Goal: Task Accomplishment & Management: Manage account settings

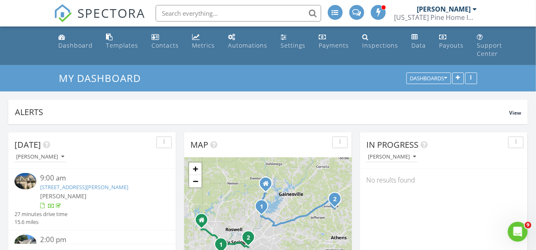
scroll to position [794, 536]
click at [77, 50] on link "Dashboard" at bounding box center [75, 42] width 41 height 24
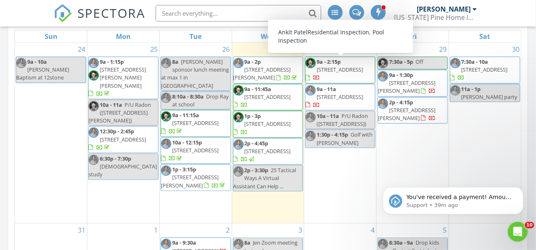
click at [345, 69] on span "[STREET_ADDRESS]" at bounding box center [339, 69] width 46 height 7
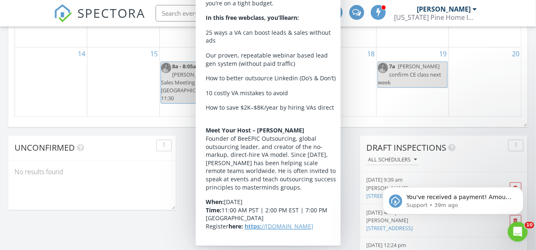
scroll to position [644, 0]
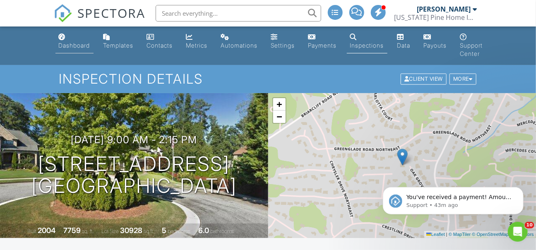
click at [73, 43] on div "Dashboard" at bounding box center [74, 45] width 31 height 7
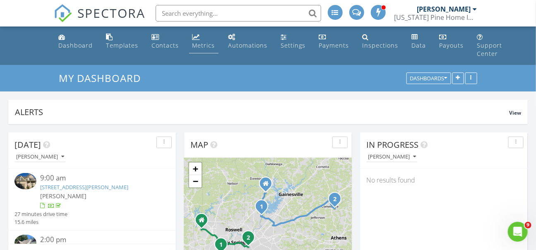
click at [199, 41] on link "Metrics" at bounding box center [203, 42] width 29 height 24
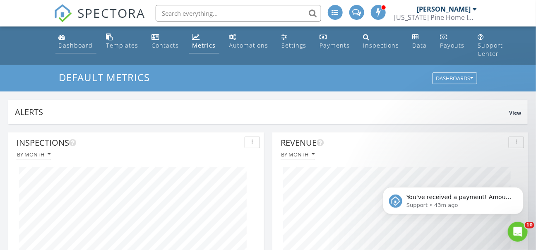
click at [77, 52] on link "Dashboard" at bounding box center [75, 42] width 41 height 24
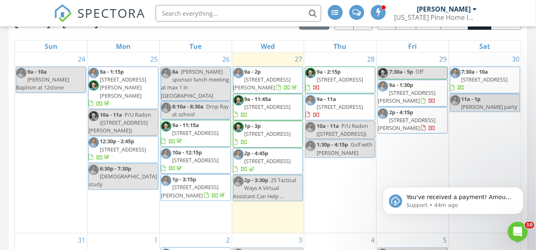
scroll to position [315, 0]
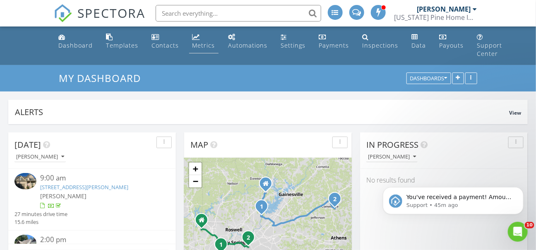
click at [206, 43] on div "Metrics" at bounding box center [203, 45] width 23 height 8
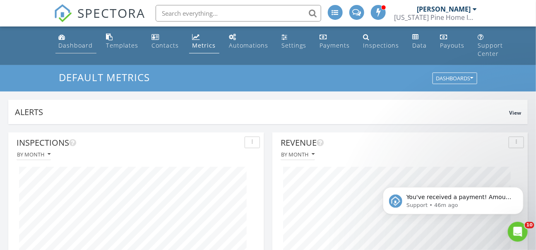
click at [68, 41] on link "Dashboard" at bounding box center [75, 42] width 41 height 24
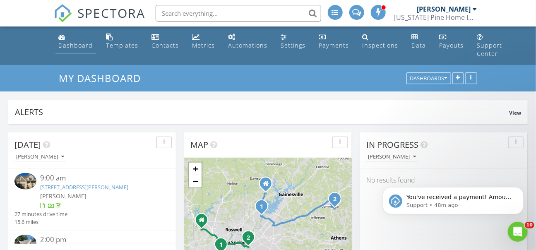
click at [72, 45] on div "Dashboard" at bounding box center [76, 45] width 34 height 8
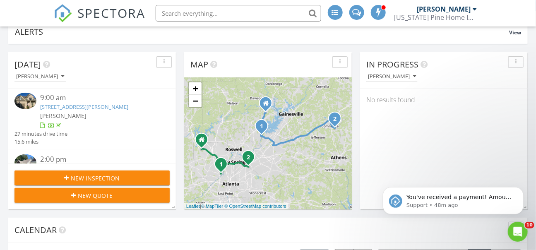
scroll to position [2, 0]
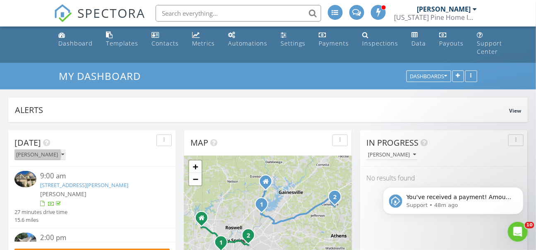
click at [52, 159] on button "[PERSON_NAME]" at bounding box center [39, 154] width 51 height 11
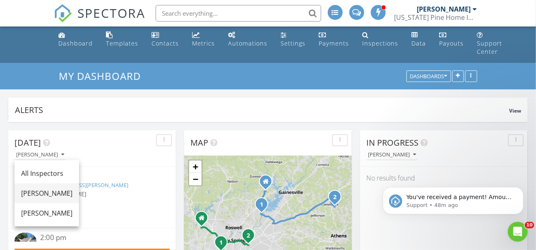
click at [44, 192] on div "[PERSON_NAME]" at bounding box center [46, 193] width 51 height 10
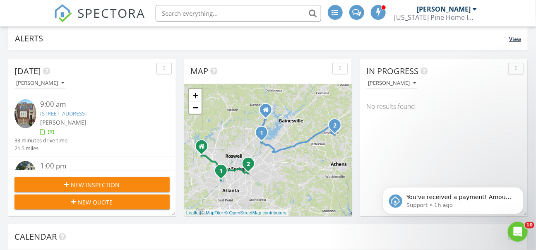
scroll to position [77, 0]
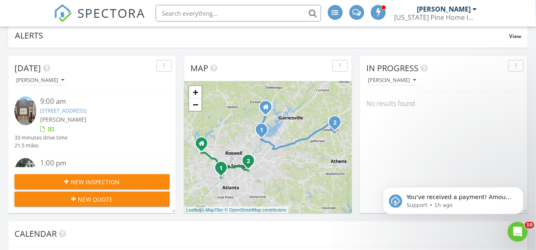
click at [87, 108] on link "5045 Ridgemont Walk 28, Atlanta, GA 30339" at bounding box center [64, 110] width 46 height 7
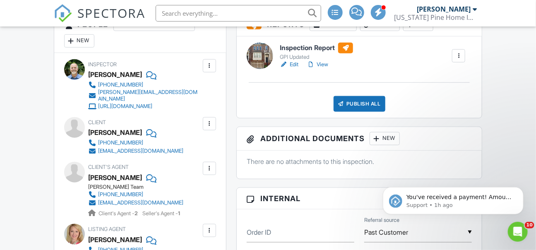
scroll to position [254, 0]
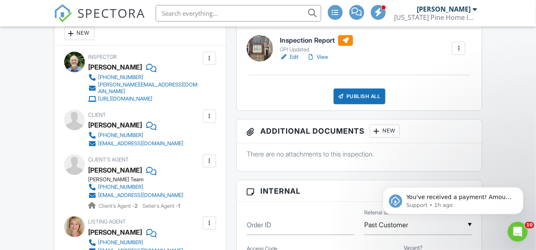
click at [325, 57] on link "View" at bounding box center [317, 57] width 22 height 8
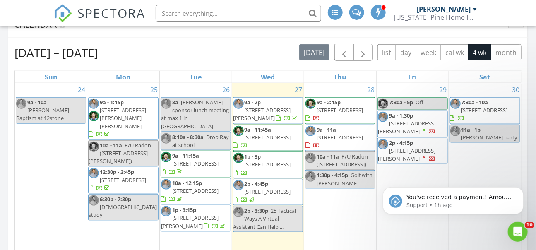
scroll to position [294, 0]
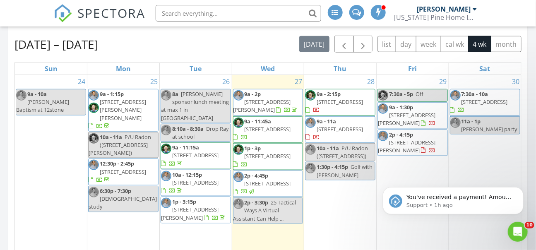
click at [285, 128] on span "[STREET_ADDRESS]" at bounding box center [267, 128] width 46 height 7
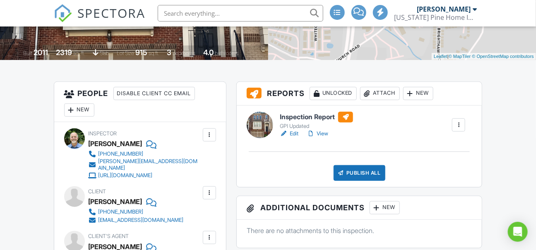
click at [325, 135] on link "View" at bounding box center [317, 133] width 22 height 8
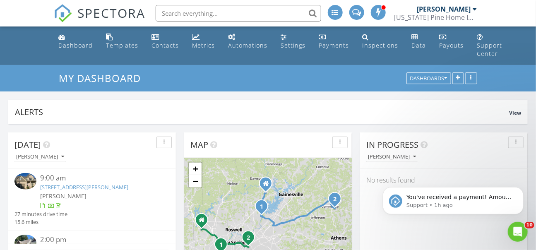
click at [44, 164] on div "Today Steve Hanley" at bounding box center [91, 150] width 167 height 36
click at [44, 162] on div "Today Steve Hanley" at bounding box center [91, 150] width 167 height 36
click at [48, 153] on button "[PERSON_NAME]" at bounding box center [39, 156] width 51 height 11
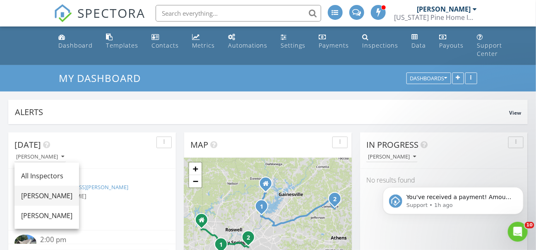
click at [41, 193] on div "[PERSON_NAME]" at bounding box center [46, 196] width 51 height 10
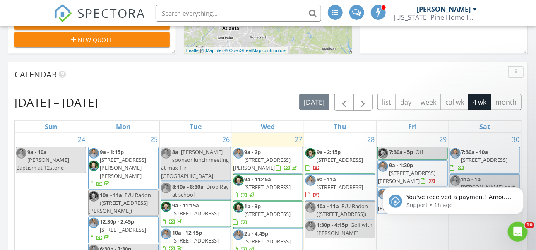
scroll to position [240, 0]
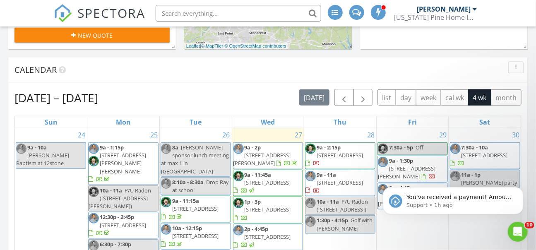
click at [275, 158] on span "[STREET_ADDRESS][PERSON_NAME]" at bounding box center [261, 158] width 57 height 15
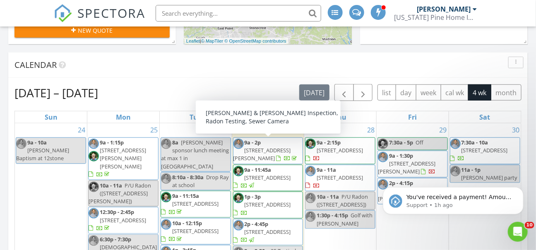
scroll to position [247, 0]
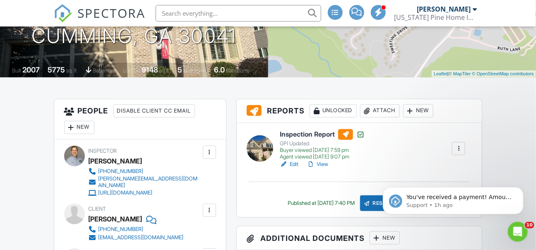
click at [323, 163] on link "View" at bounding box center [317, 164] width 22 height 8
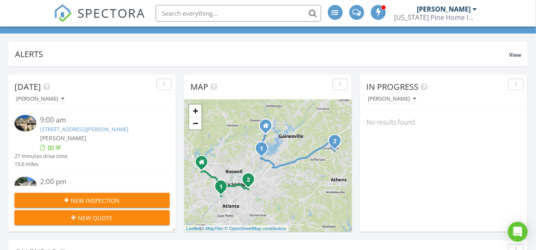
scroll to position [56, 0]
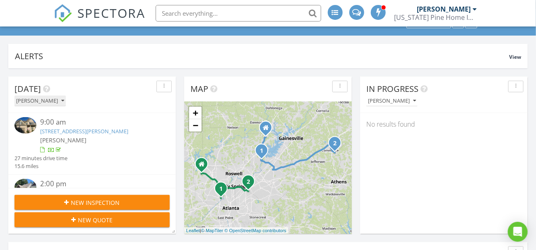
click at [43, 96] on button "[PERSON_NAME]" at bounding box center [39, 101] width 51 height 11
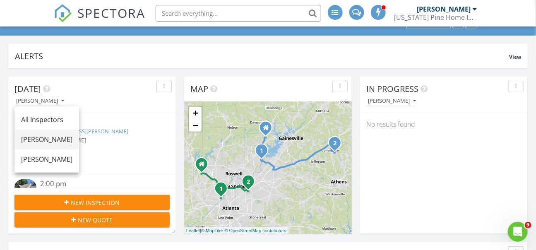
click at [38, 141] on div "[PERSON_NAME]" at bounding box center [46, 139] width 51 height 10
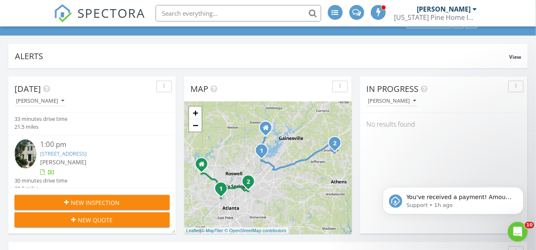
scroll to position [48, 0]
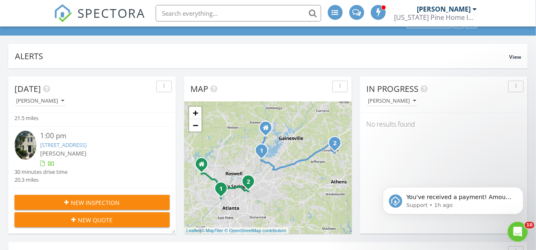
click at [87, 143] on link "[STREET_ADDRESS]" at bounding box center [64, 144] width 46 height 7
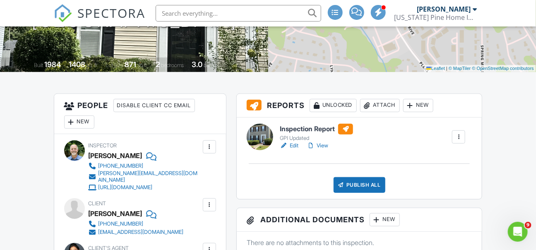
click at [323, 145] on link "View" at bounding box center [317, 145] width 22 height 8
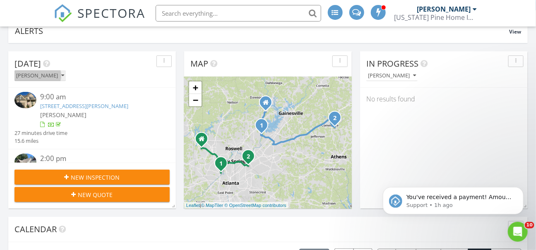
click at [49, 81] on button "[PERSON_NAME]" at bounding box center [39, 75] width 51 height 11
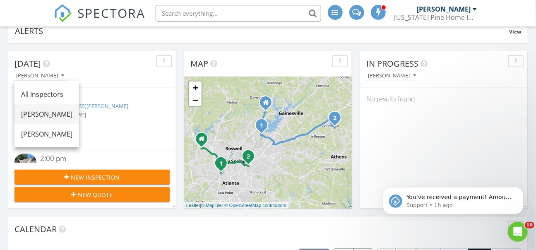
click at [47, 114] on div "[PERSON_NAME]" at bounding box center [46, 114] width 51 height 10
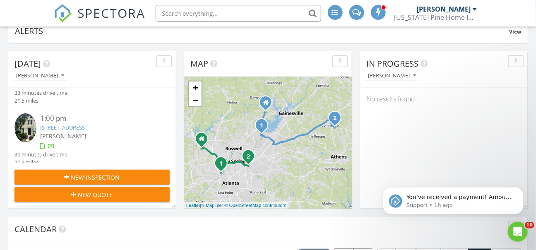
scroll to position [48, 0]
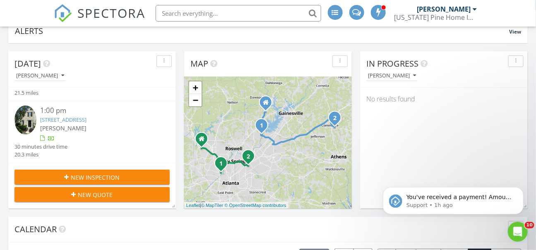
click at [87, 121] on link "3403 Spring Harbour Dr, Doraville, GA 30340" at bounding box center [64, 119] width 46 height 7
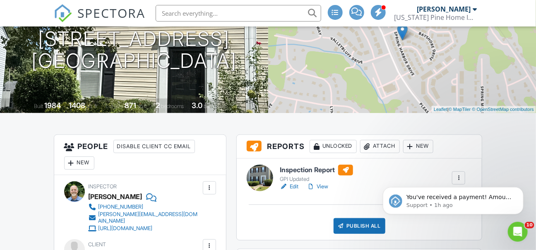
click at [326, 182] on link "View" at bounding box center [317, 186] width 22 height 8
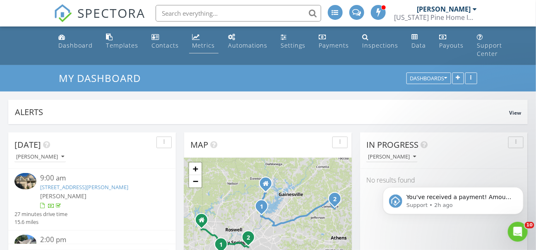
click at [198, 45] on div "Metrics" at bounding box center [203, 45] width 23 height 8
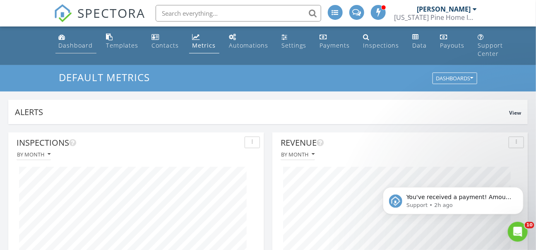
click at [90, 45] on div "Dashboard" at bounding box center [76, 45] width 34 height 8
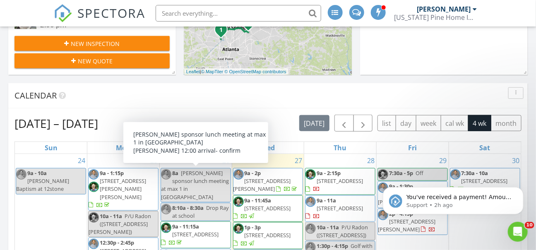
scroll to position [215, 0]
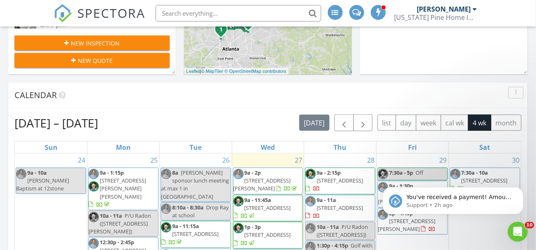
click at [256, 96] on div "Calendar" at bounding box center [261, 95] width 494 height 12
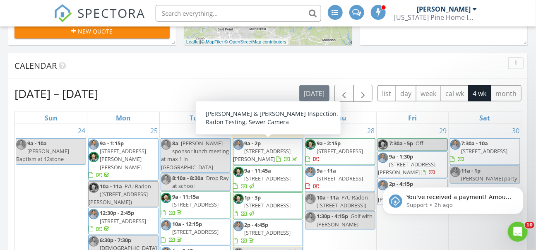
scroll to position [246, 0]
